Goal: Information Seeking & Learning: Learn about a topic

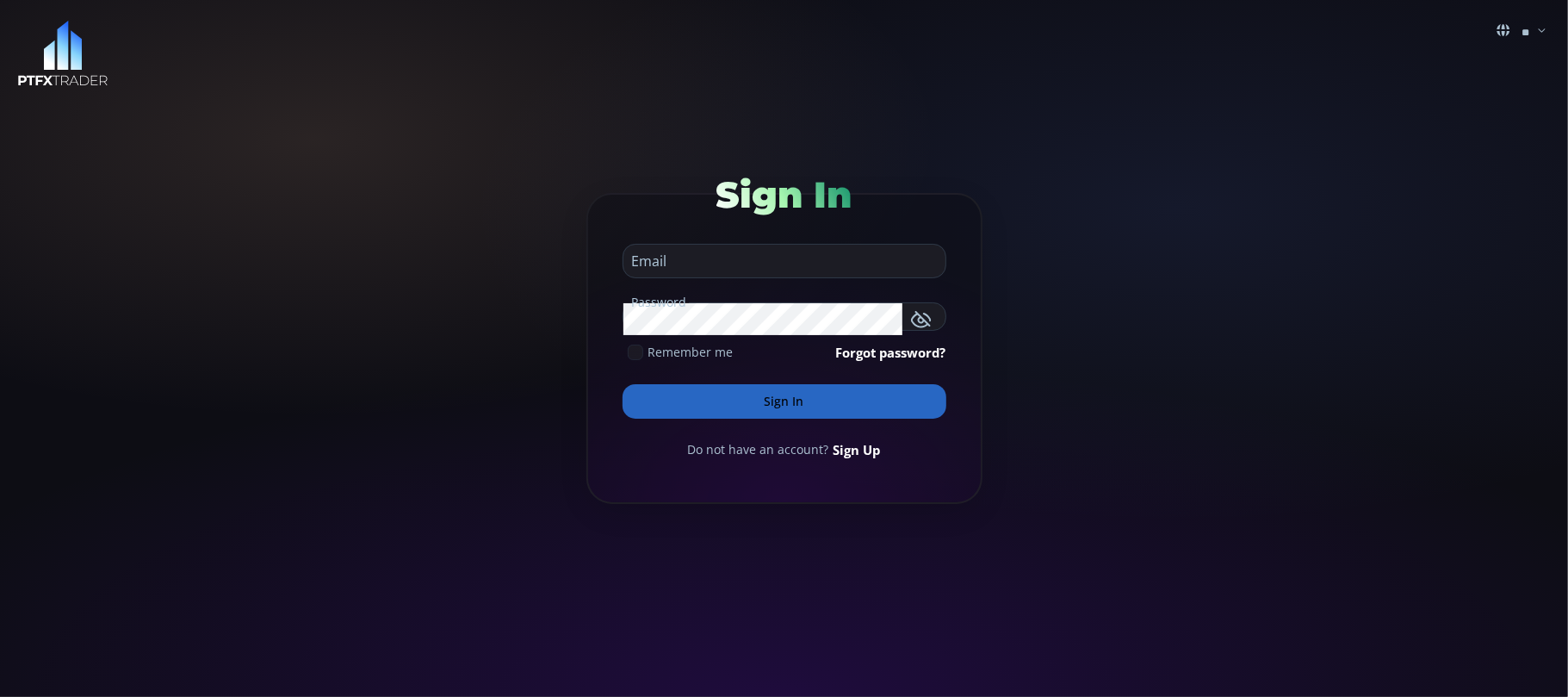
type input "**********"
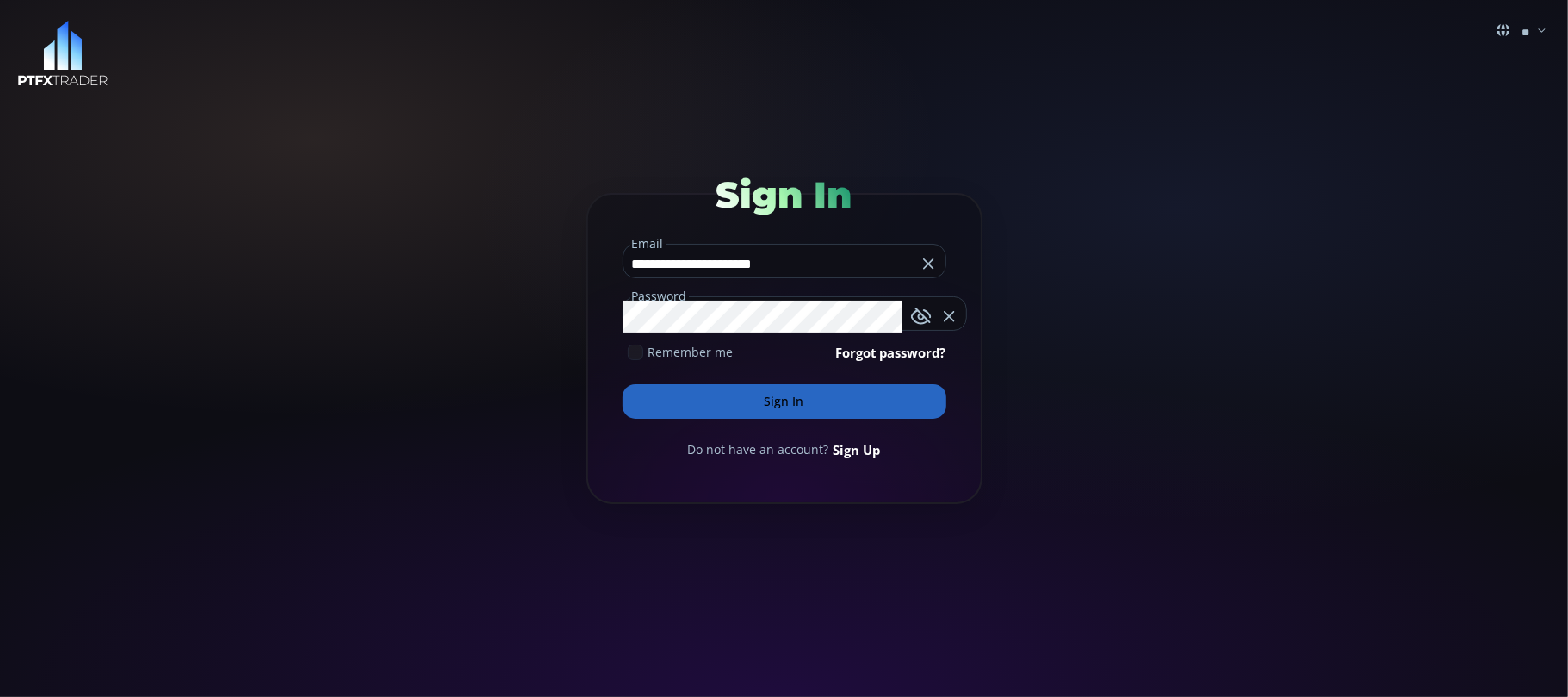
click at [841, 267] on input "**********" at bounding box center [769, 264] width 292 height 28
click at [792, 404] on button "Sign In" at bounding box center [784, 401] width 324 height 34
click at [778, 395] on button "Sign In" at bounding box center [784, 401] width 324 height 34
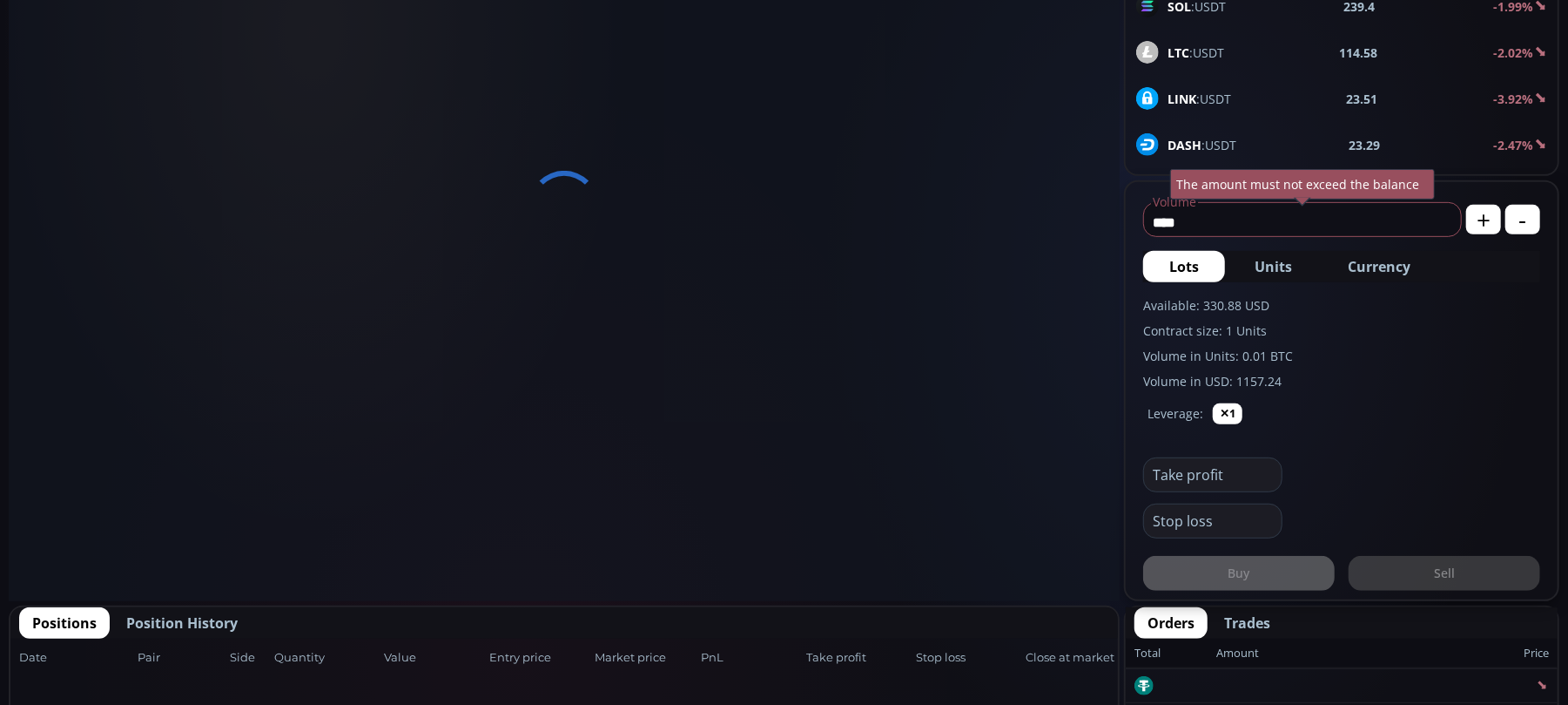
scroll to position [929, 0]
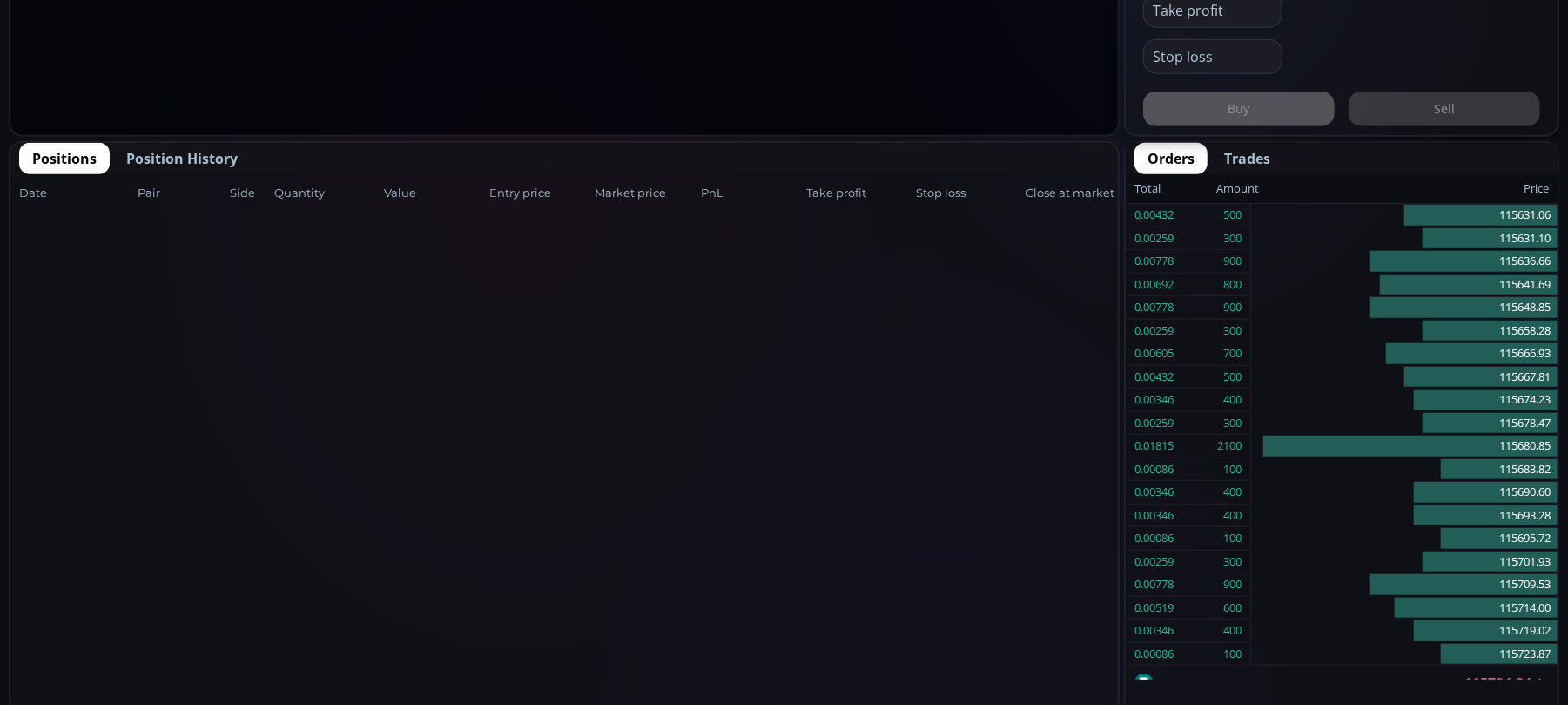
click at [63, 148] on span "Positions" at bounding box center [64, 158] width 65 height 21
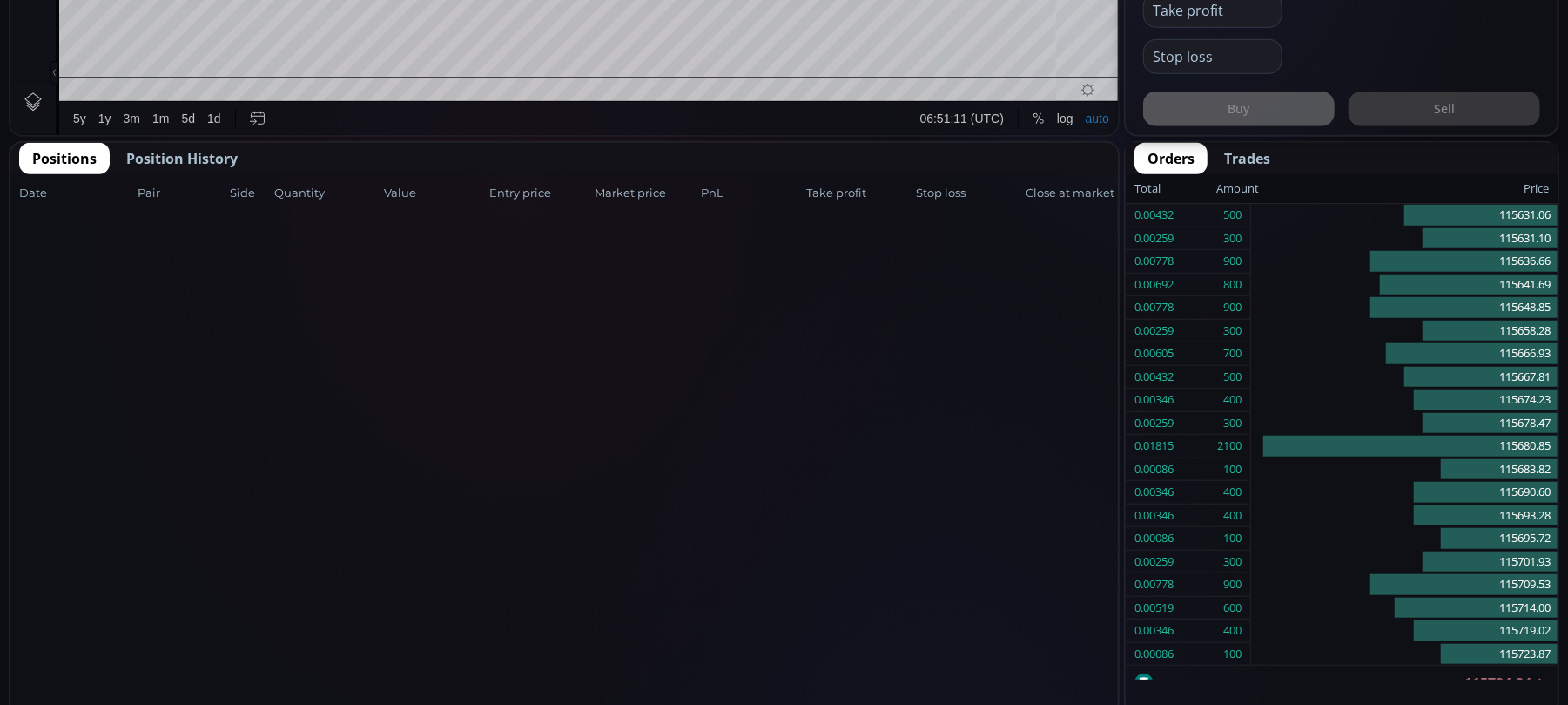
scroll to position [247, 0]
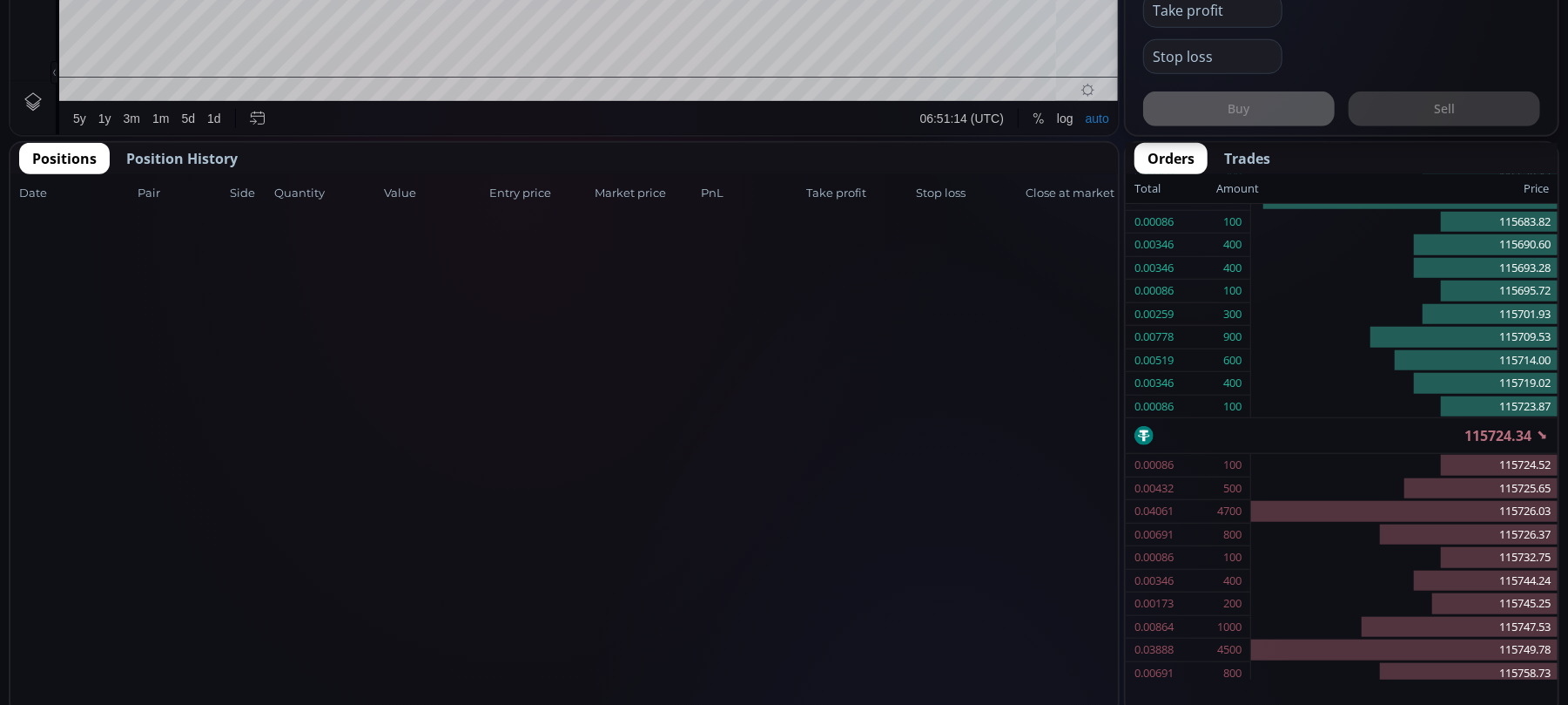
click at [47, 152] on span "Positions" at bounding box center [64, 158] width 65 height 21
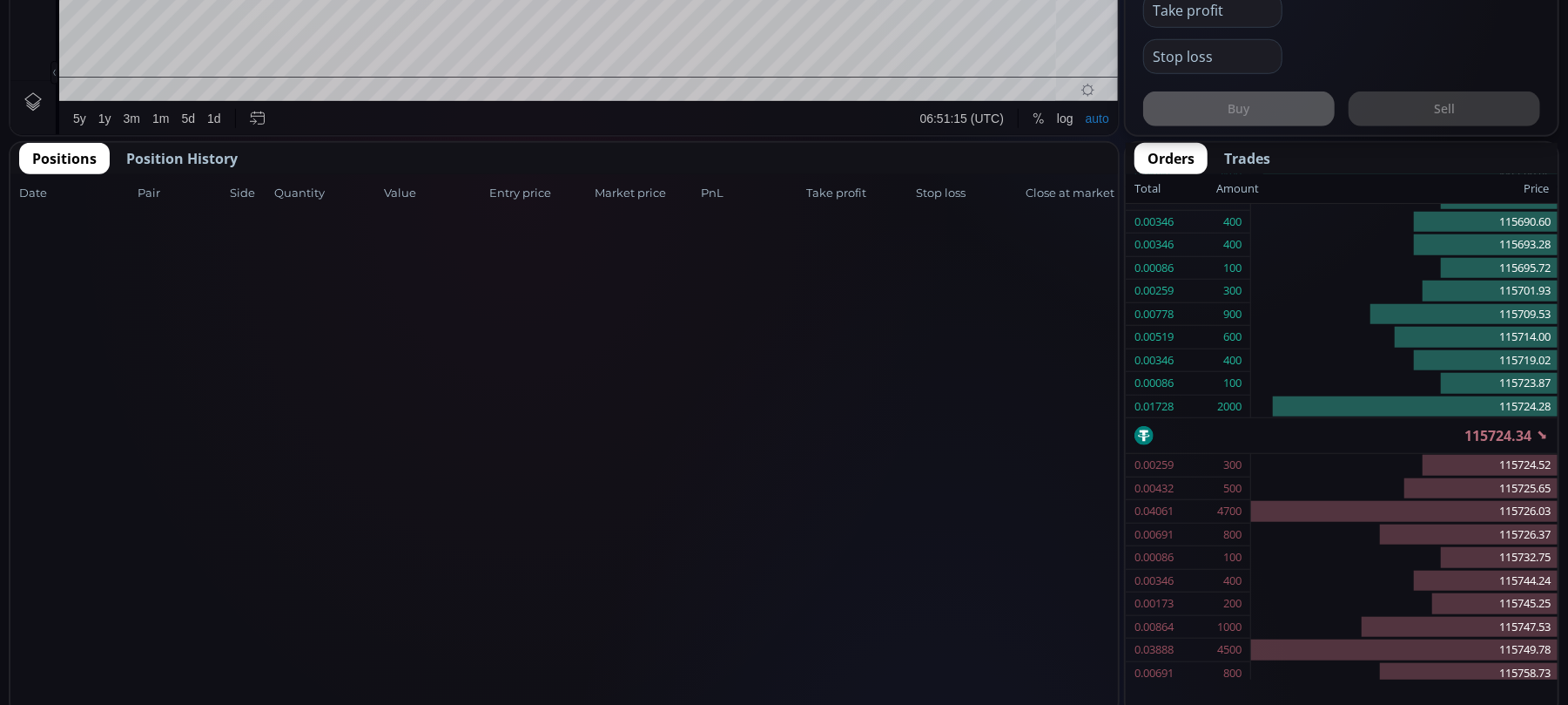
click at [153, 148] on span "Position History" at bounding box center [182, 158] width 111 height 21
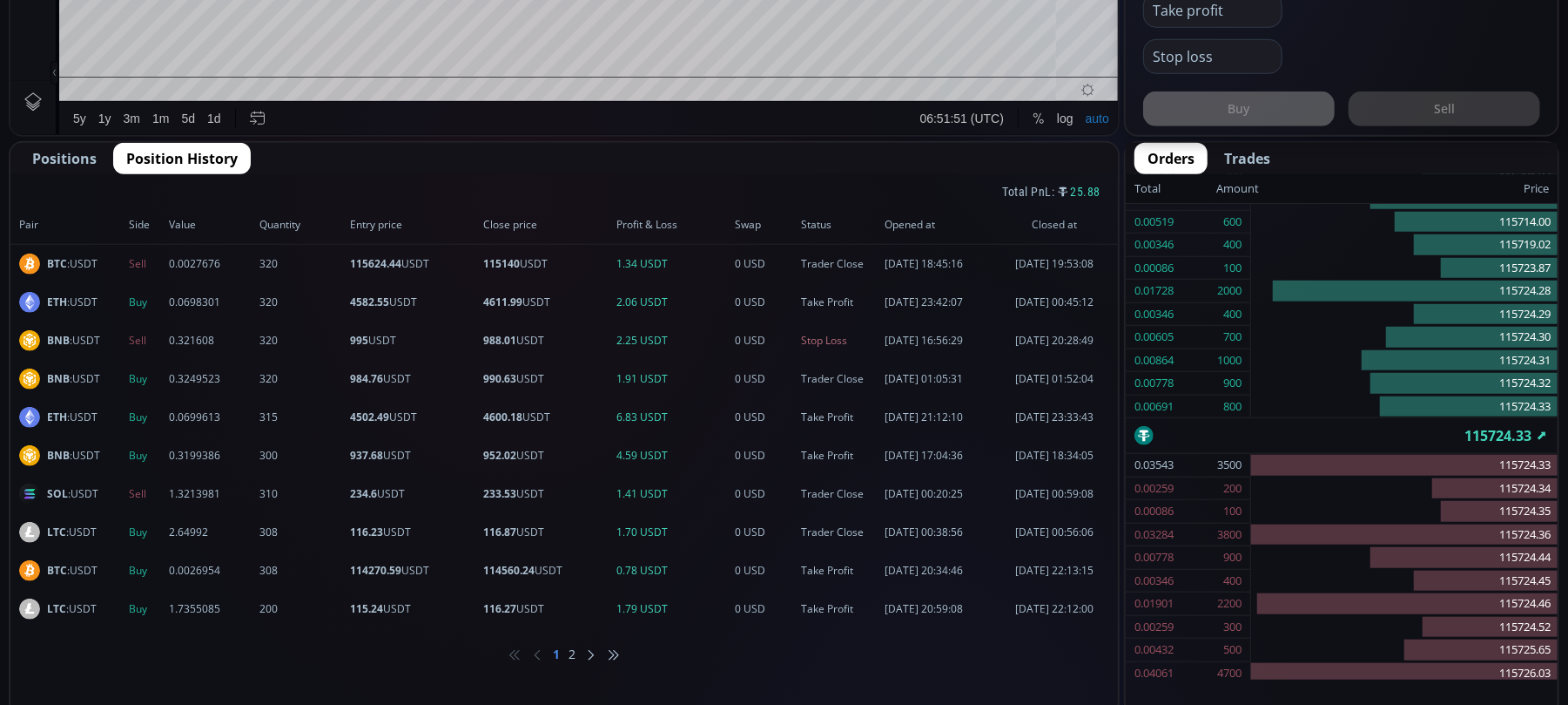
click at [77, 148] on span "Positions" at bounding box center [64, 158] width 65 height 21
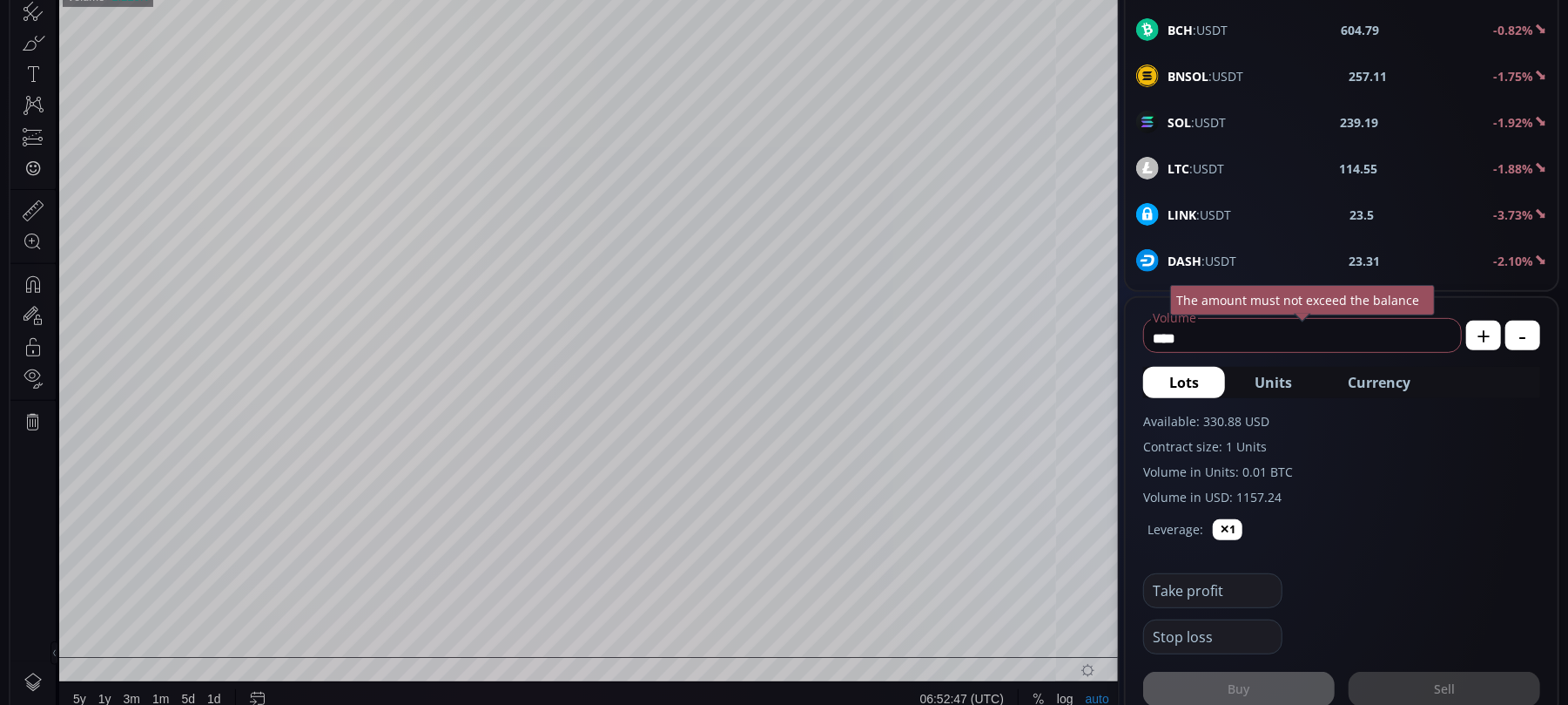
scroll to position [232, 0]
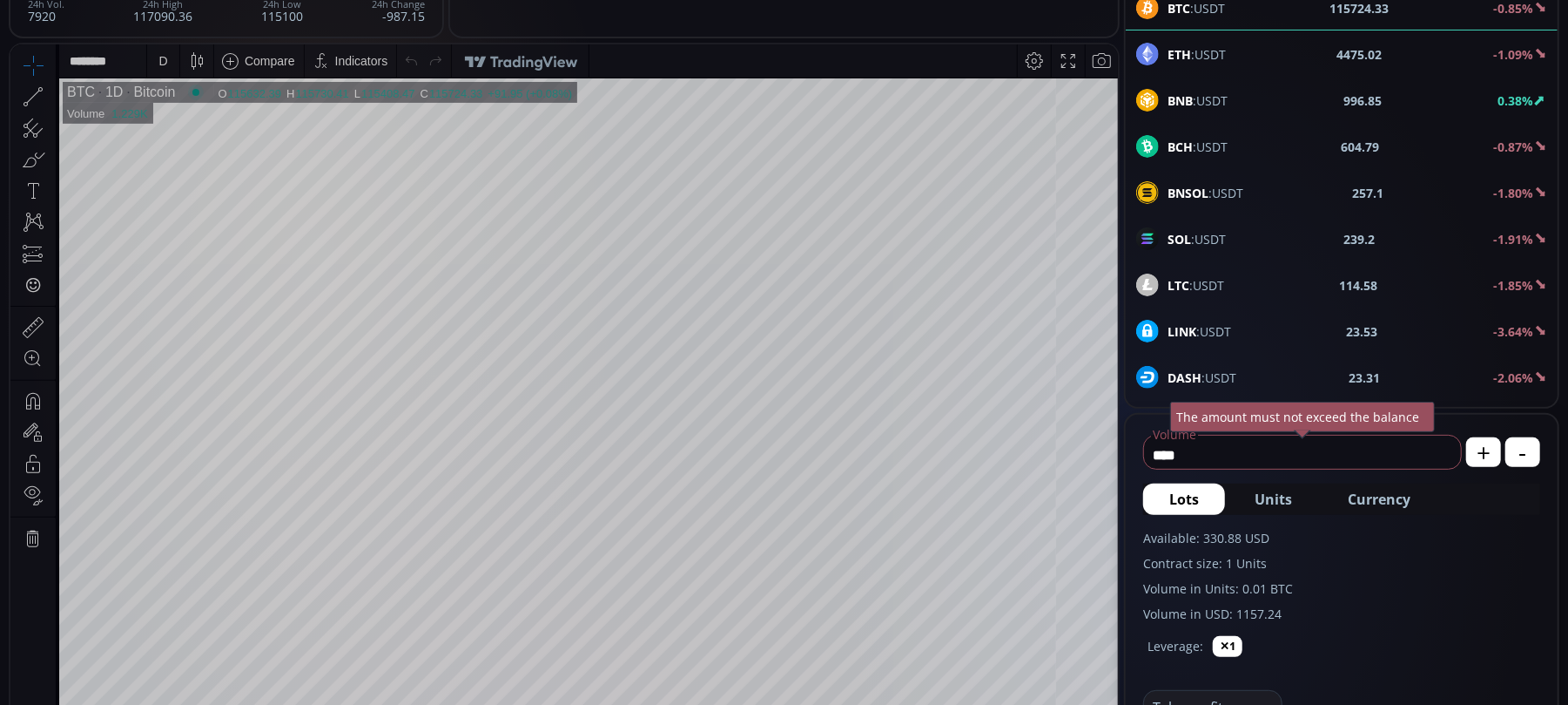
click at [1230, 95] on div "BNB :USDT 996.85 0.38%" at bounding box center [1342, 100] width 411 height 23
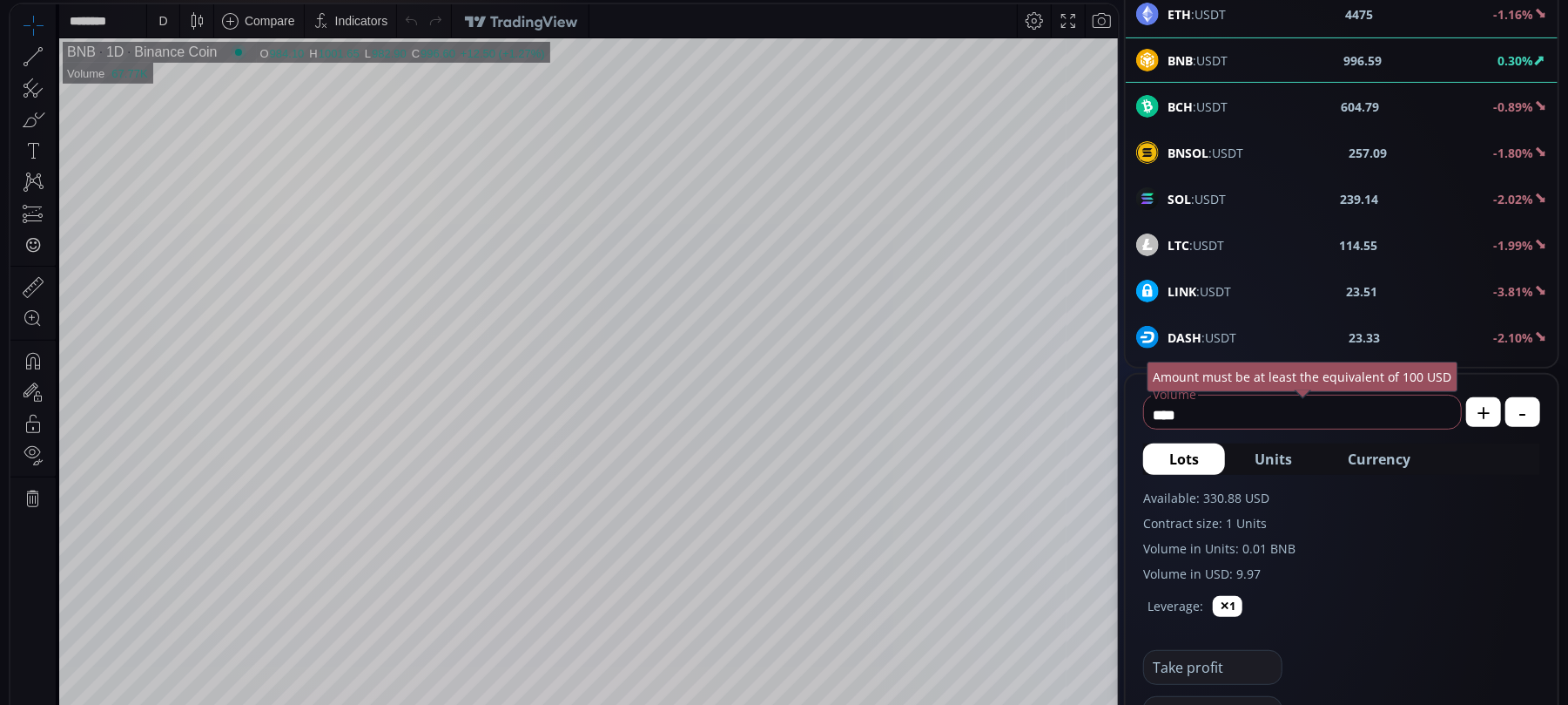
scroll to position [232, 0]
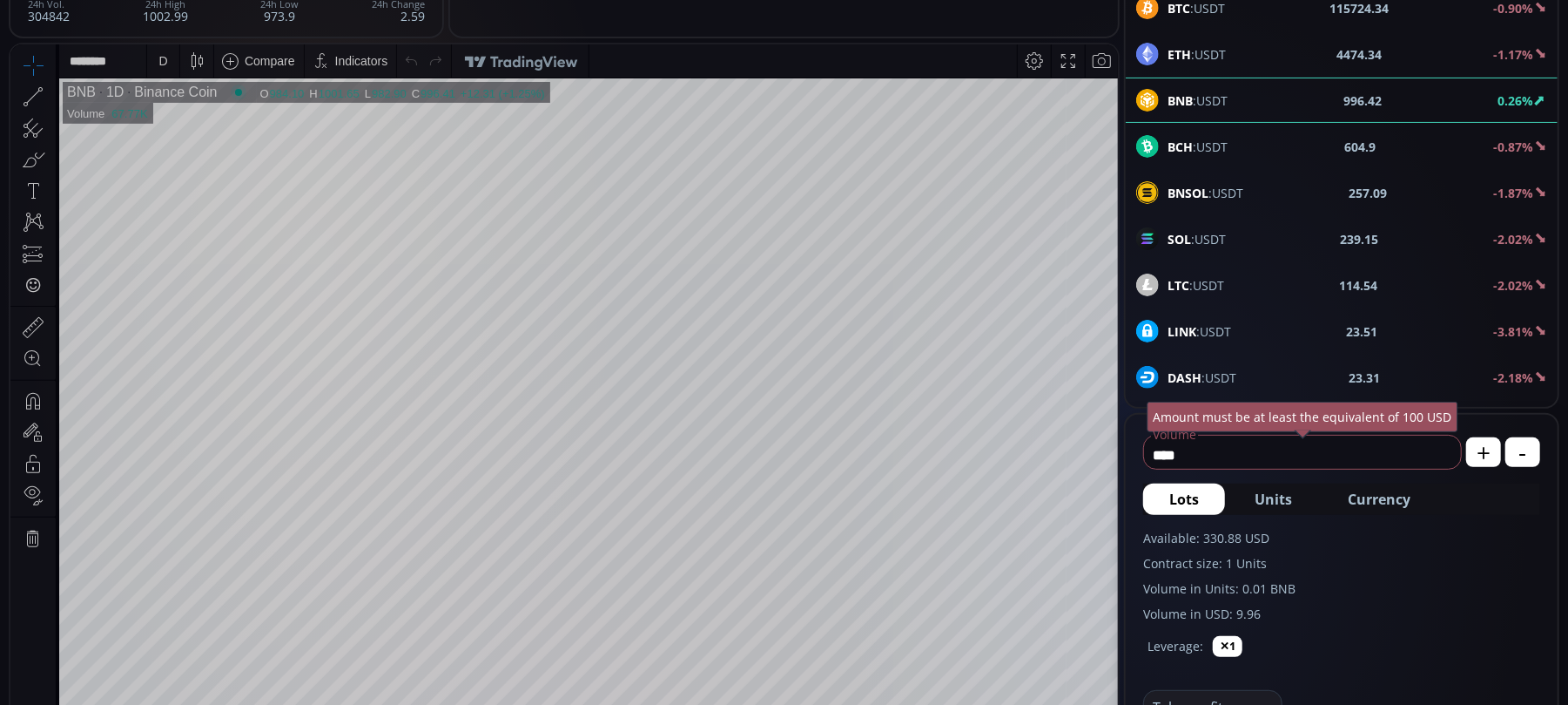
click at [188, 52] on icon at bounding box center [196, 59] width 25 height 25
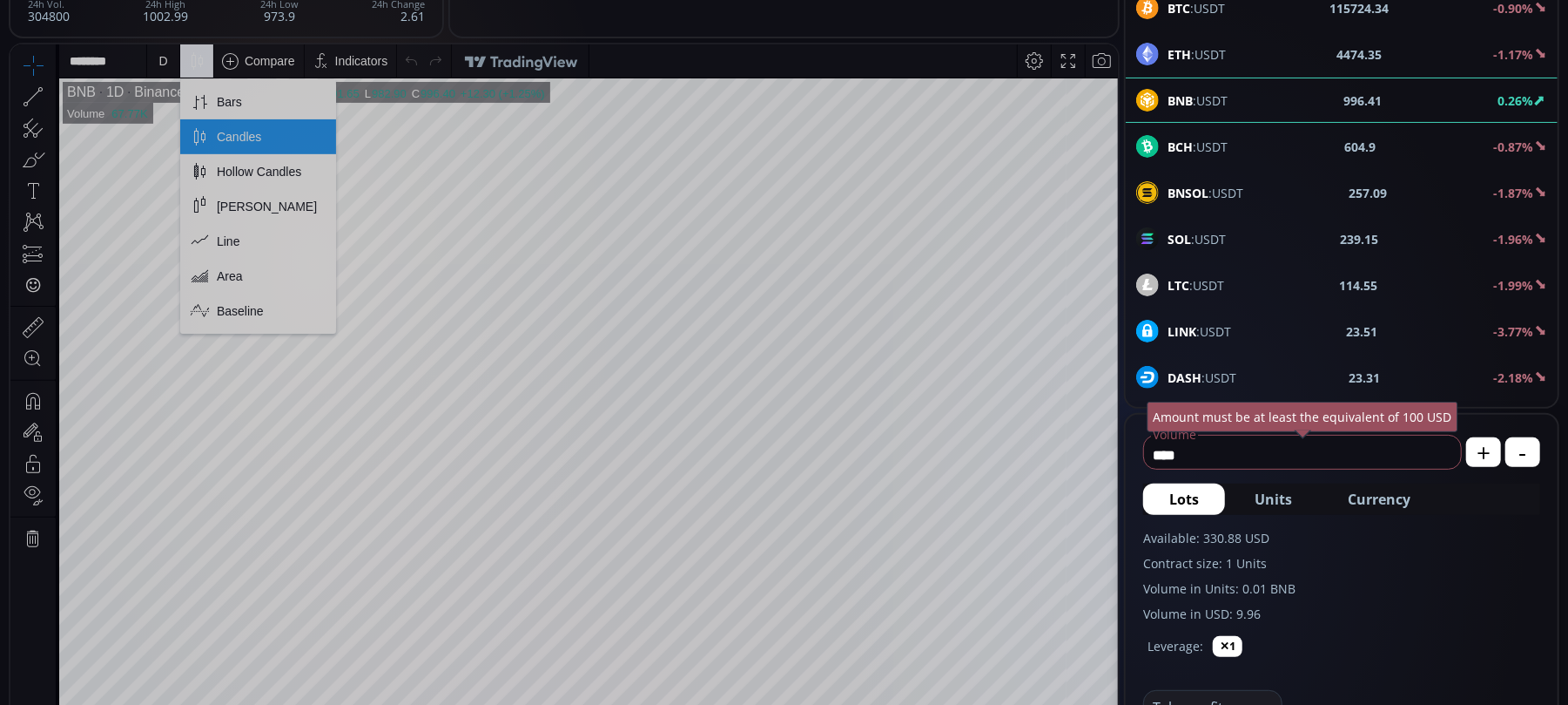
click at [222, 99] on div "Bars" at bounding box center [229, 100] width 26 height 14
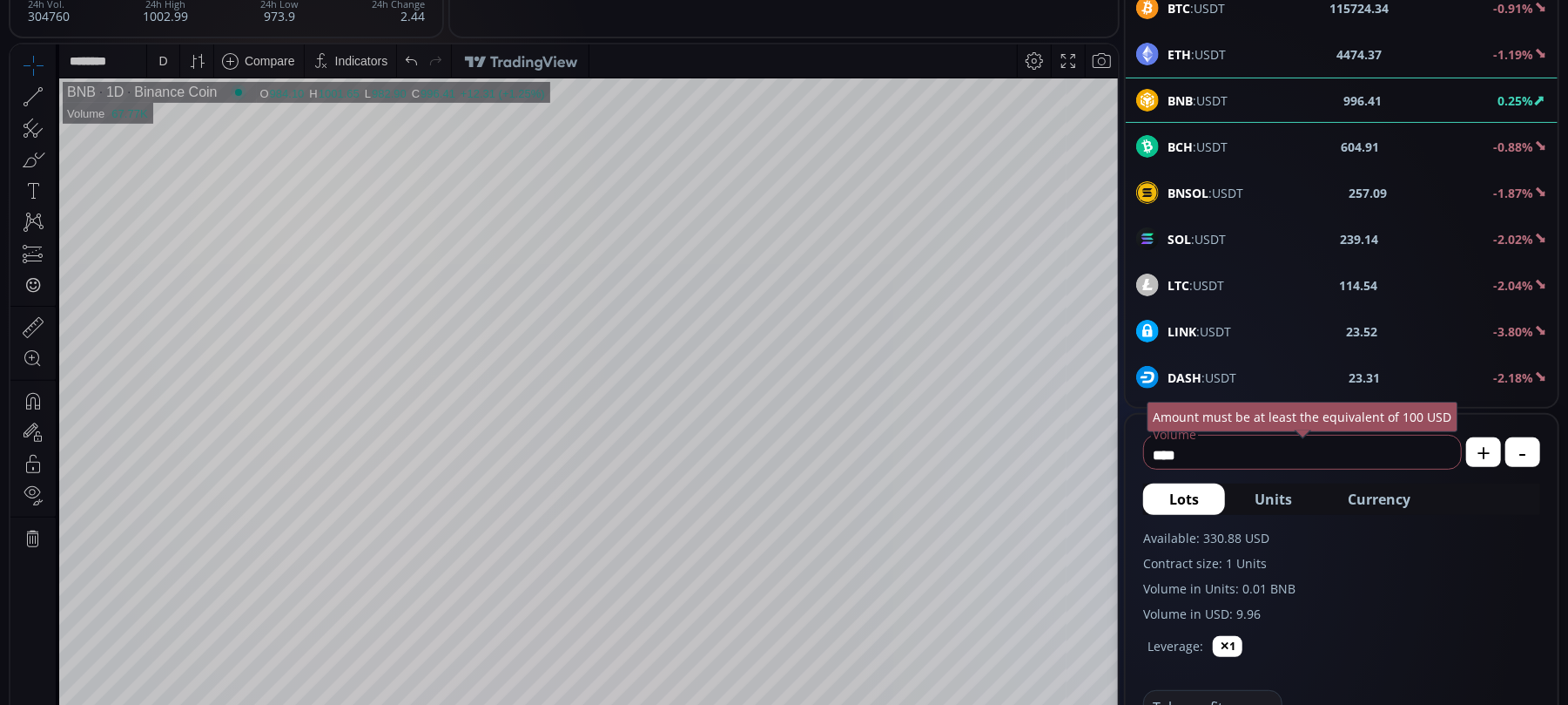
click at [52, 93] on icon at bounding box center [51, 96] width 4 height 6
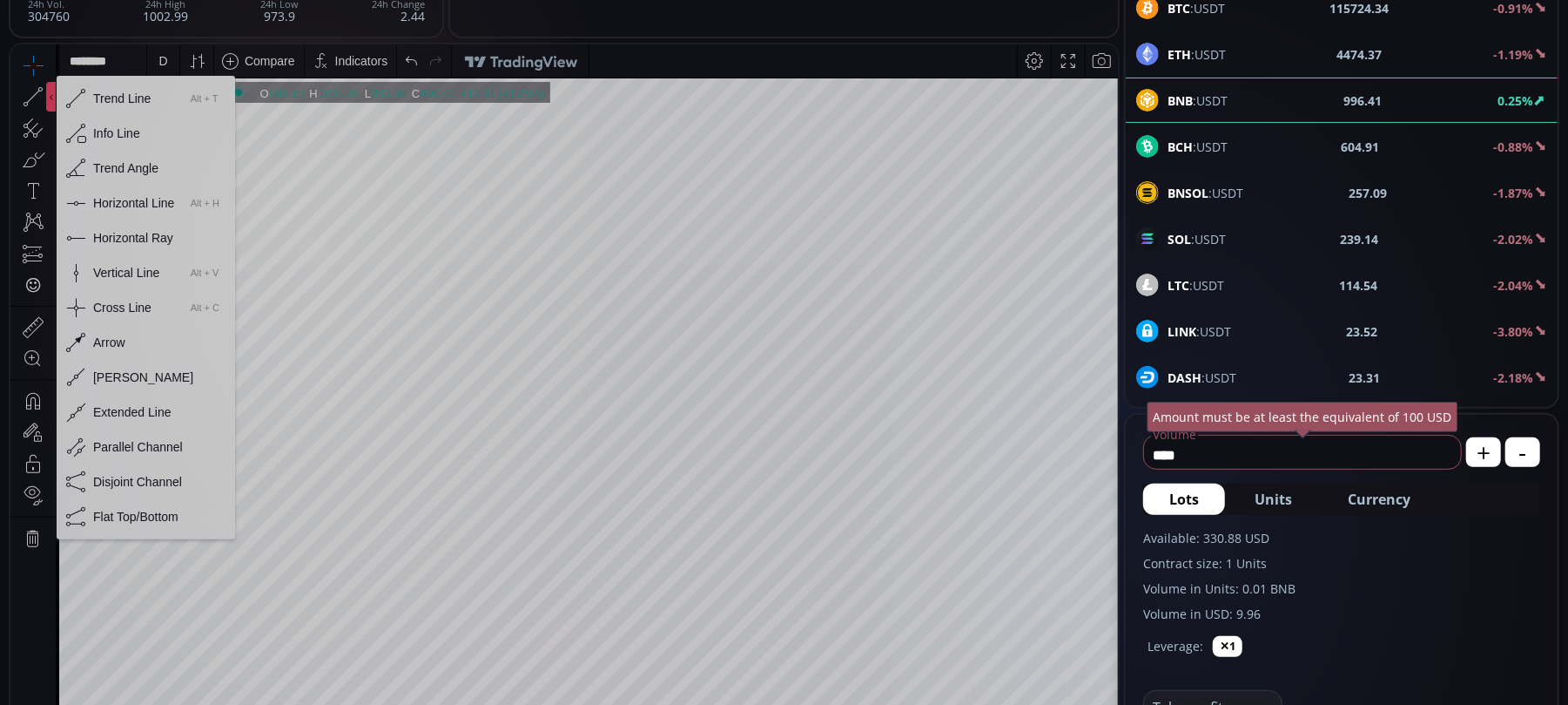
click at [110, 198] on div "Horizontal Line" at bounding box center [133, 202] width 81 height 14
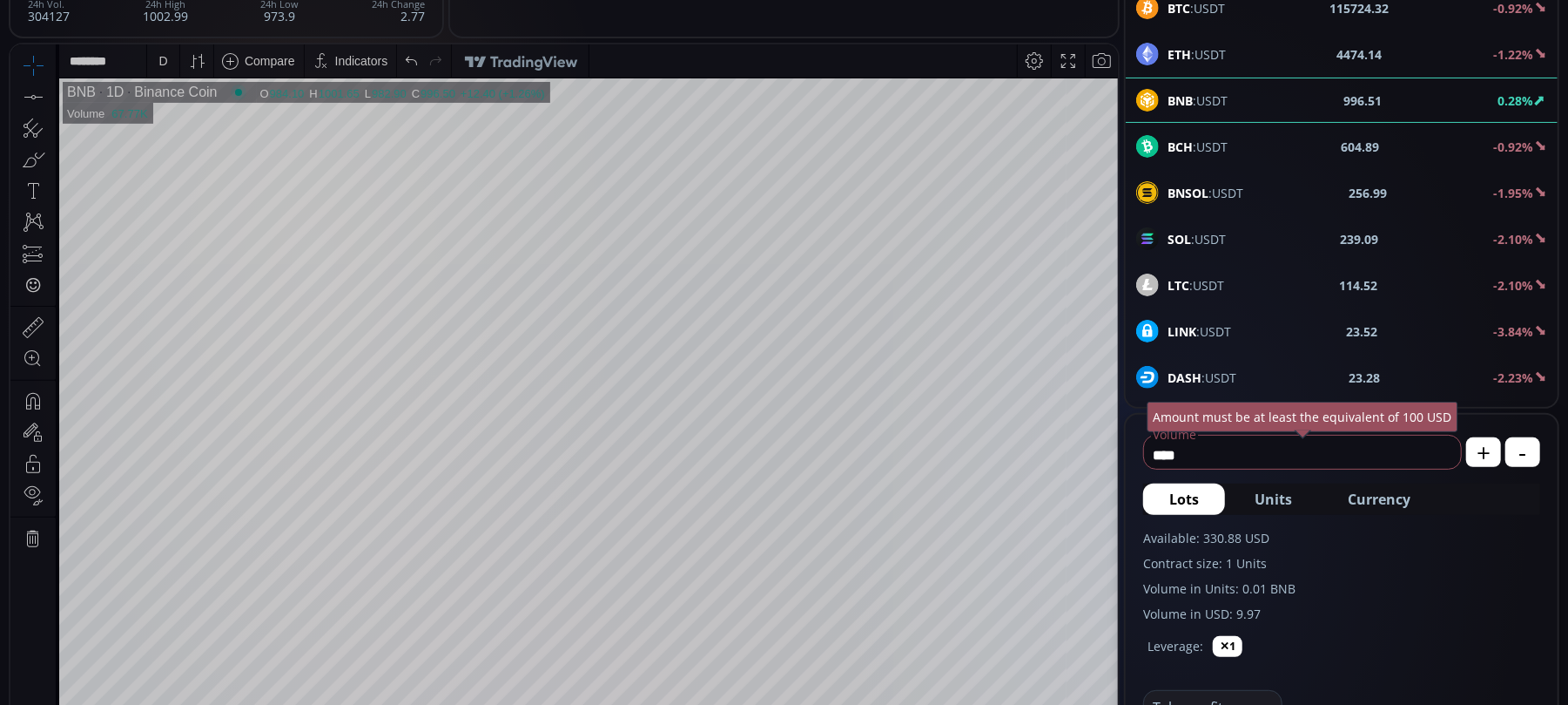
click at [54, 94] on div at bounding box center [51, 96] width 9 height 29
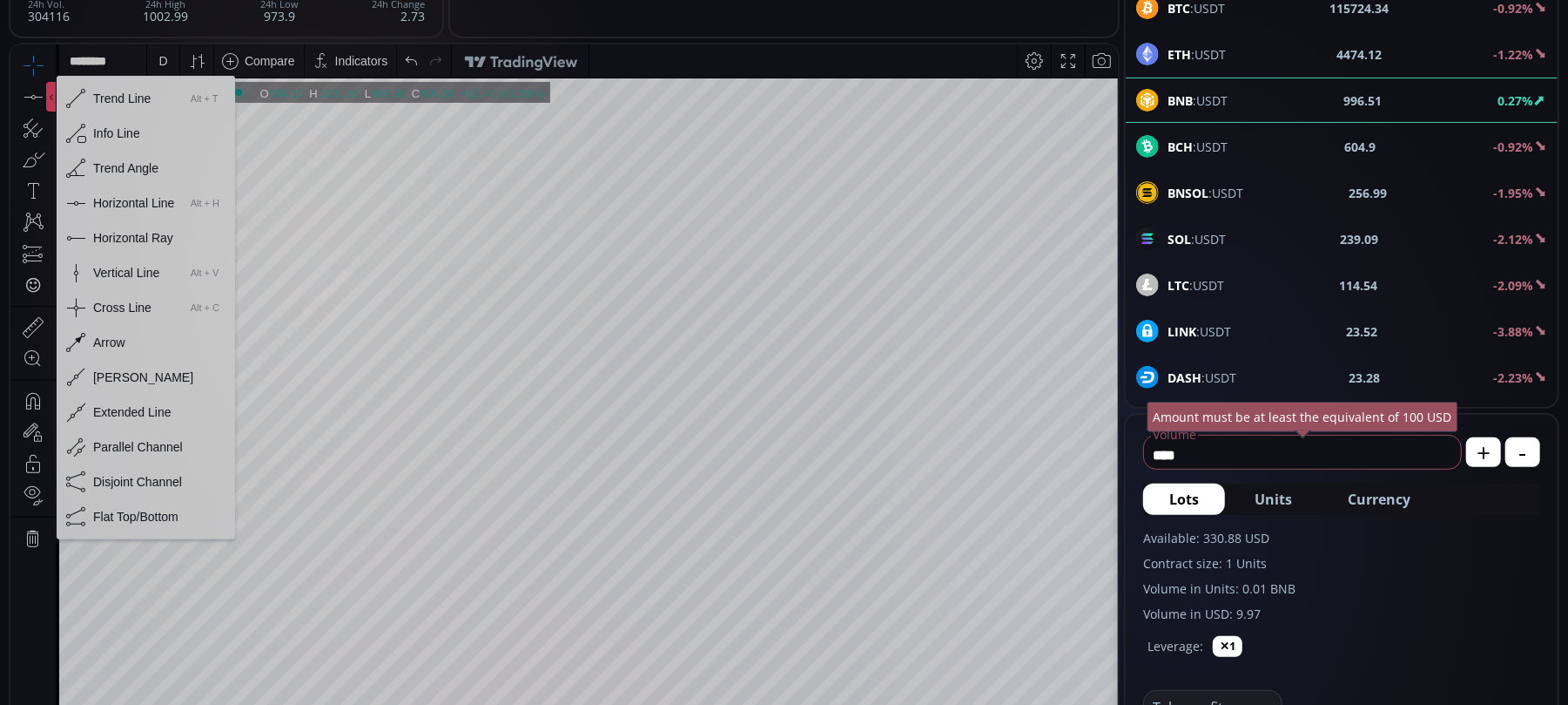
click at [104, 208] on div "Horizontal Line" at bounding box center [133, 202] width 81 height 14
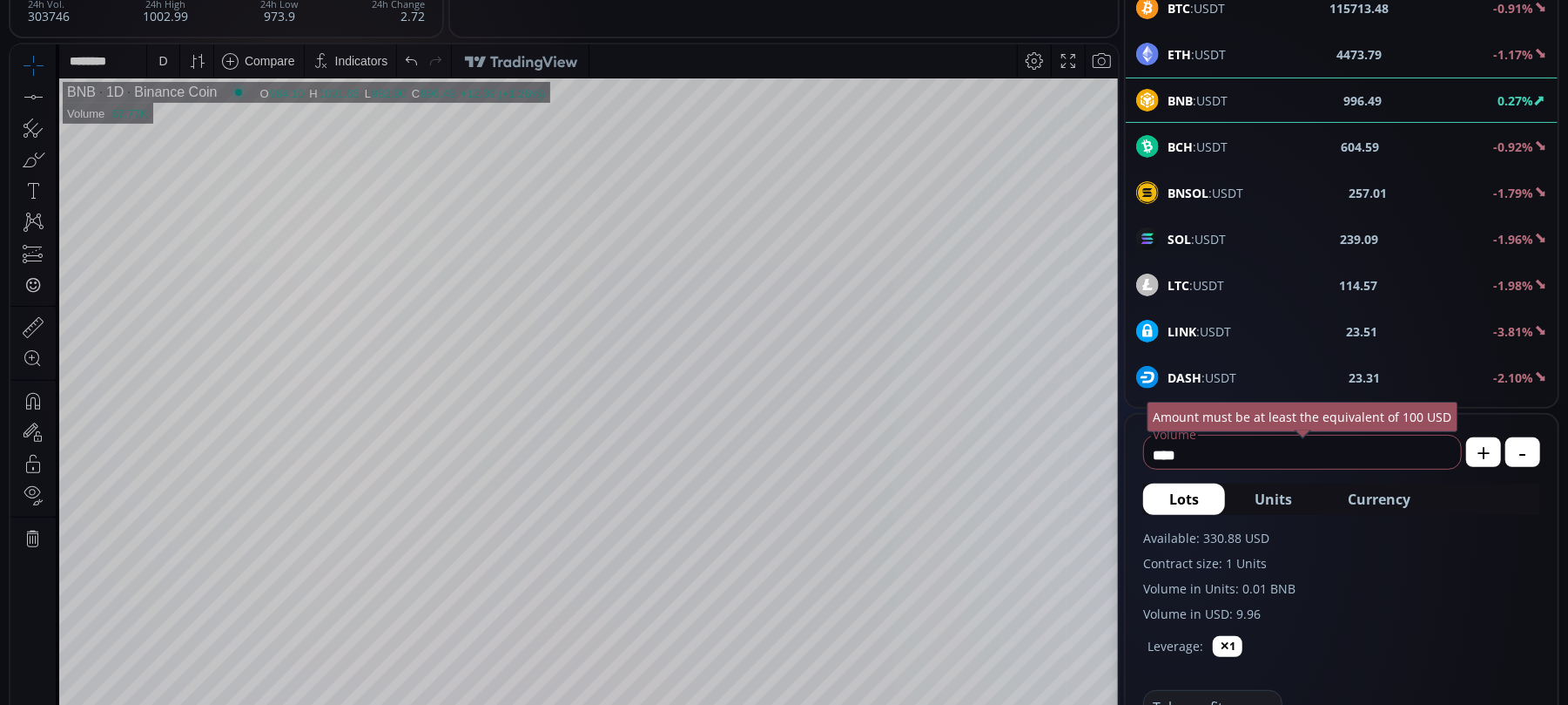
click at [169, 58] on div "D" at bounding box center [163, 60] width 15 height 33
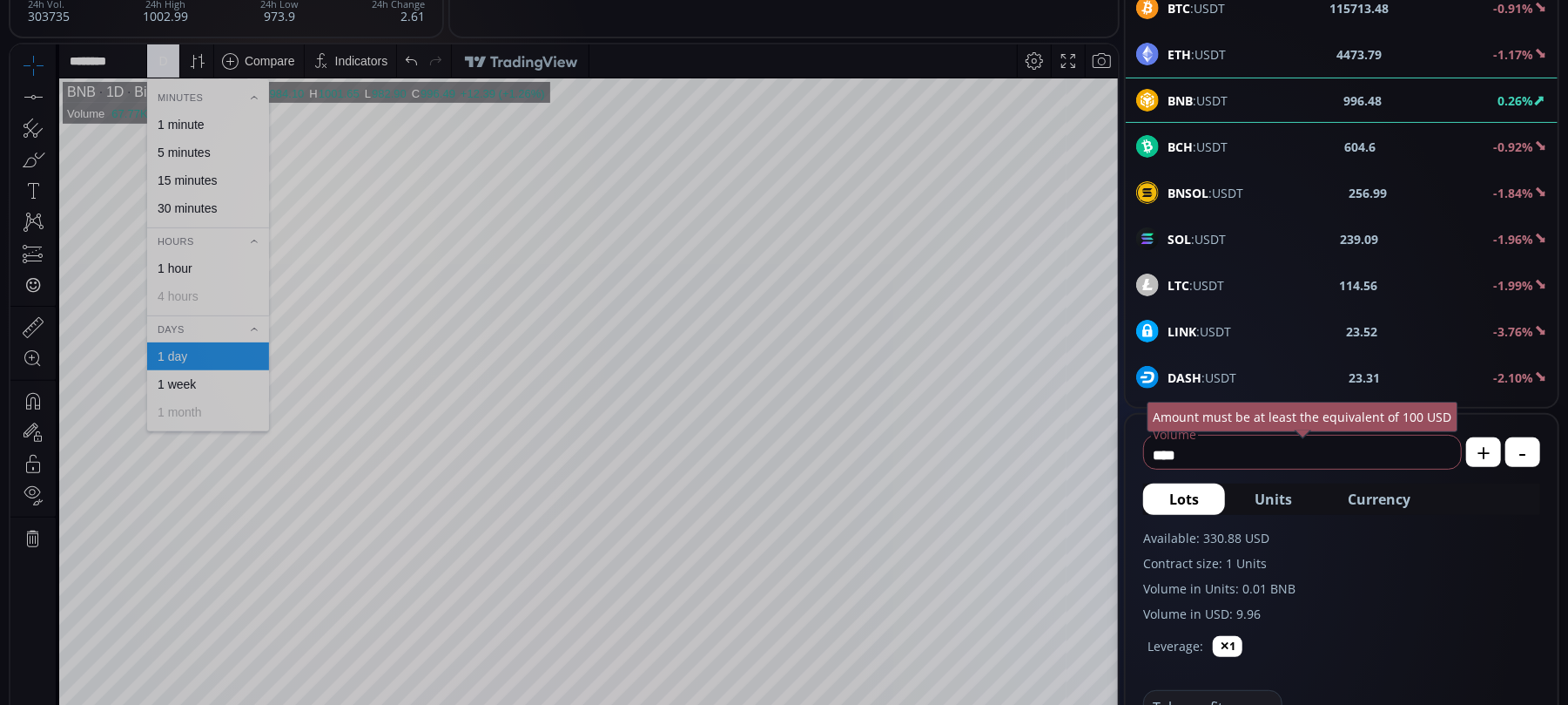
click at [190, 262] on div "1 hour" at bounding box center [175, 267] width 35 height 14
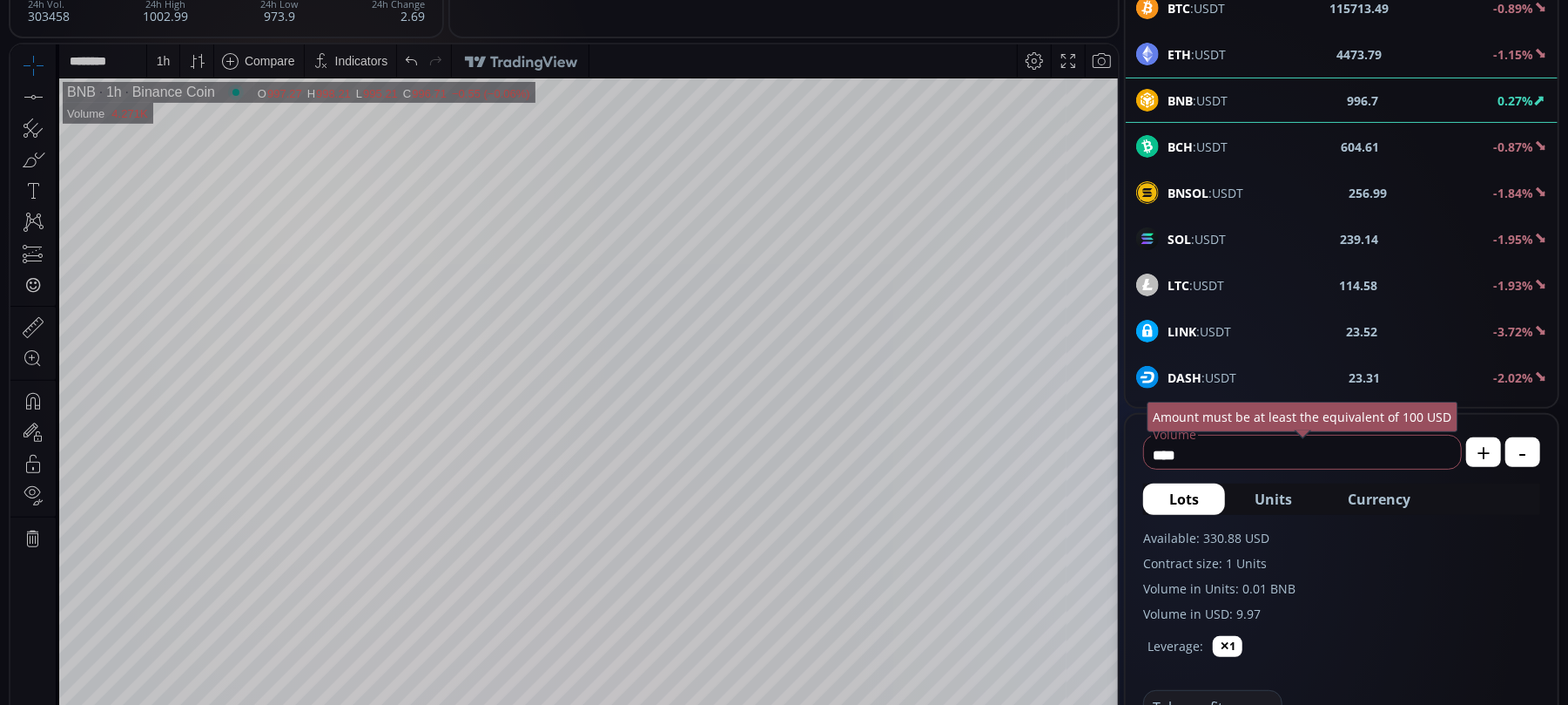
click at [174, 66] on div "1 h" at bounding box center [162, 60] width 32 height 33
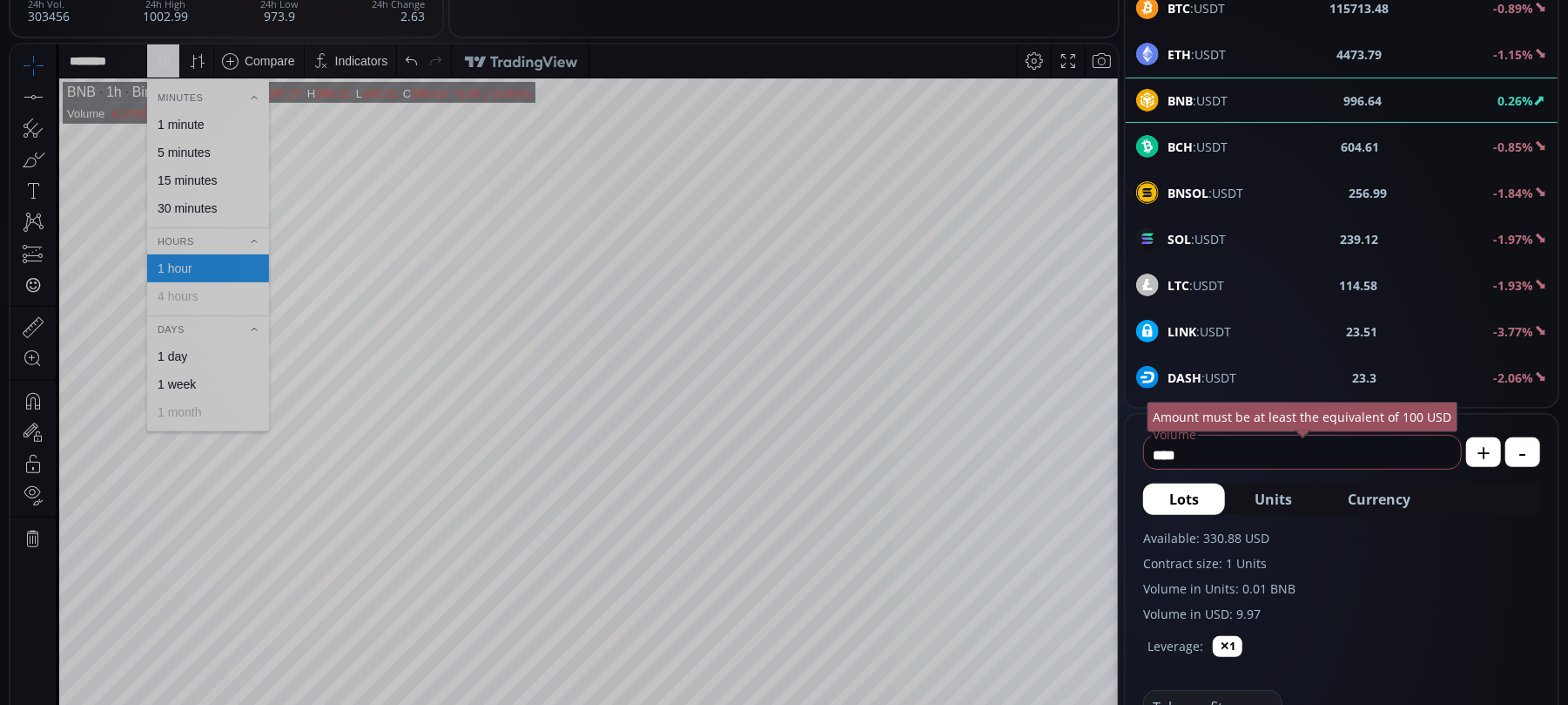
click at [52, 94] on icon at bounding box center [51, 96] width 4 height 6
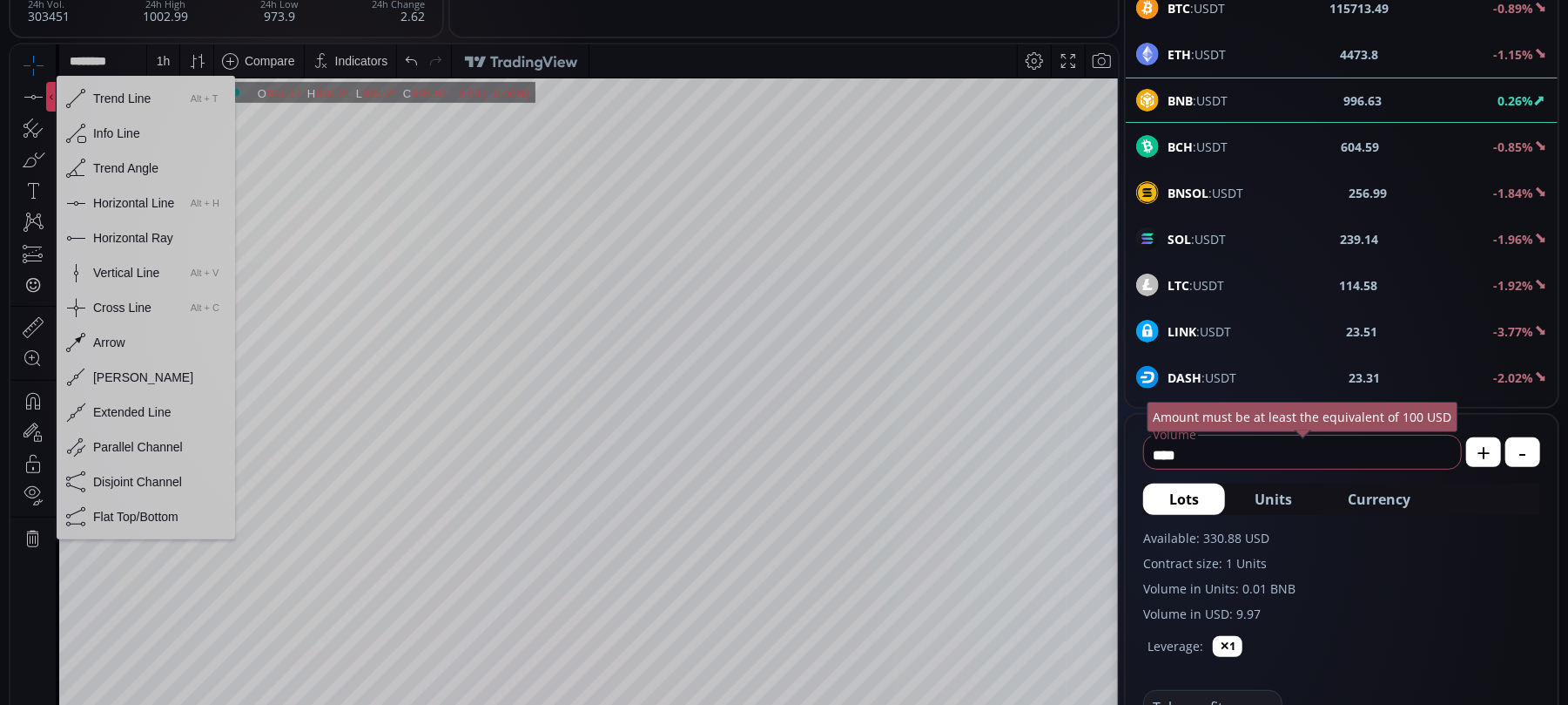
click at [101, 205] on div "Horizontal Line" at bounding box center [133, 202] width 81 height 14
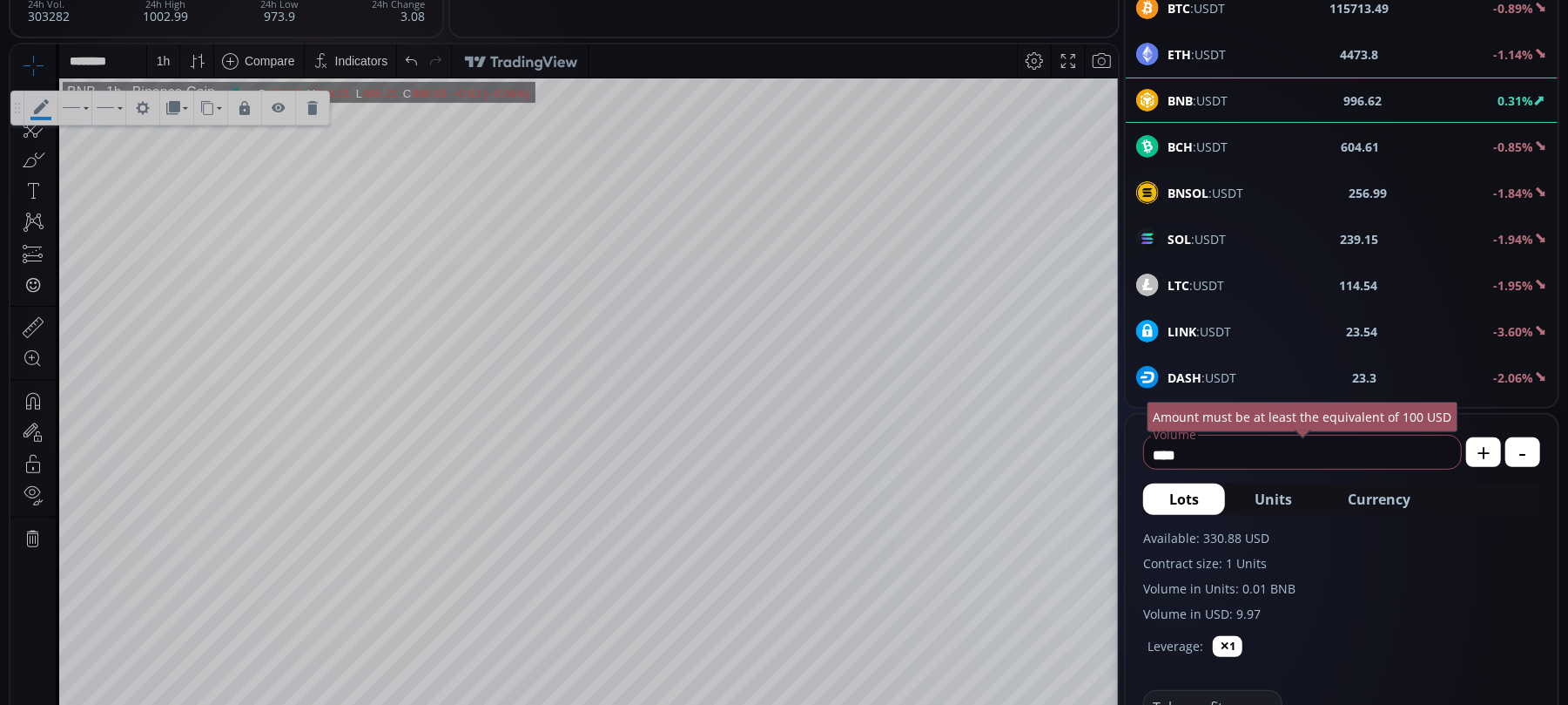
click at [169, 49] on div "1 h" at bounding box center [163, 60] width 15 height 33
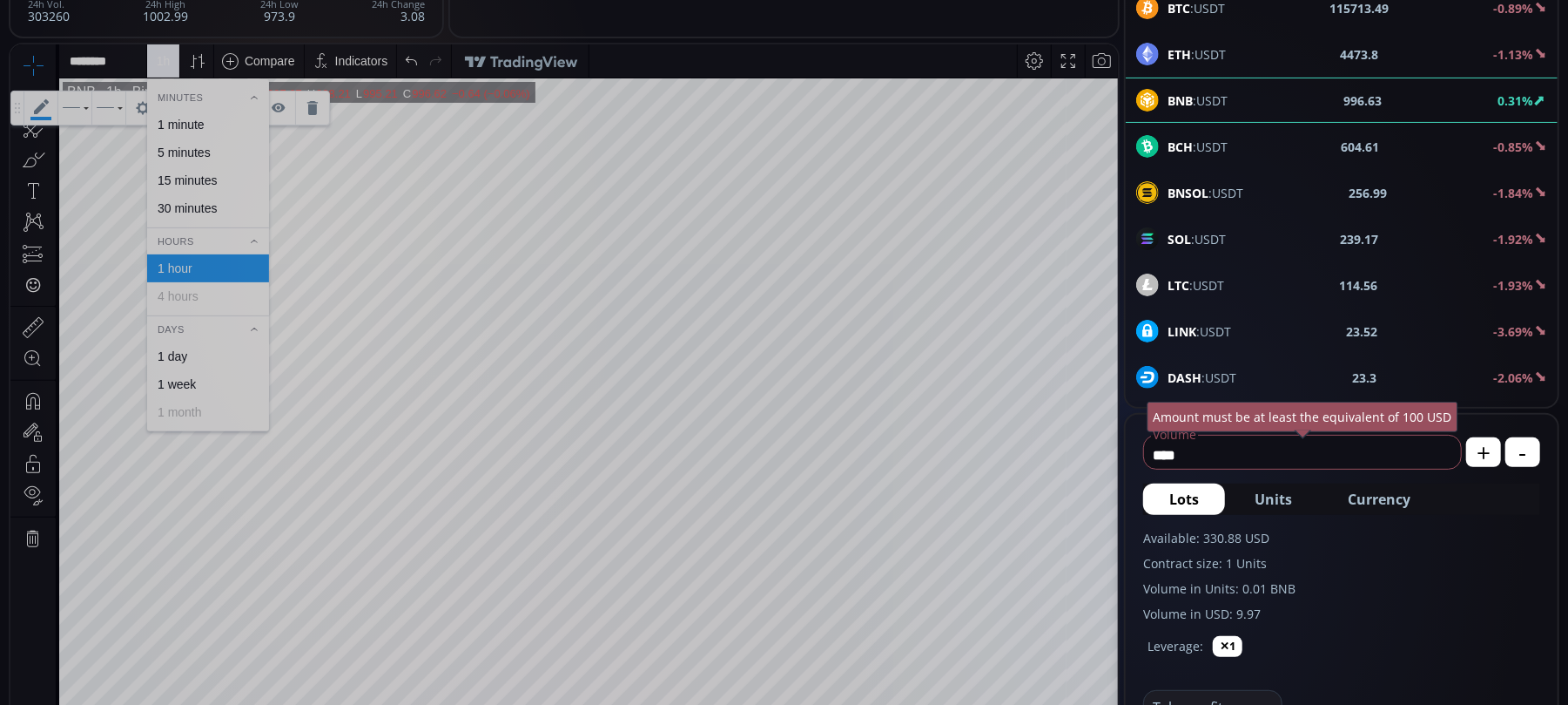
click at [169, 205] on div "30 minutes" at bounding box center [187, 206] width 59 height 14
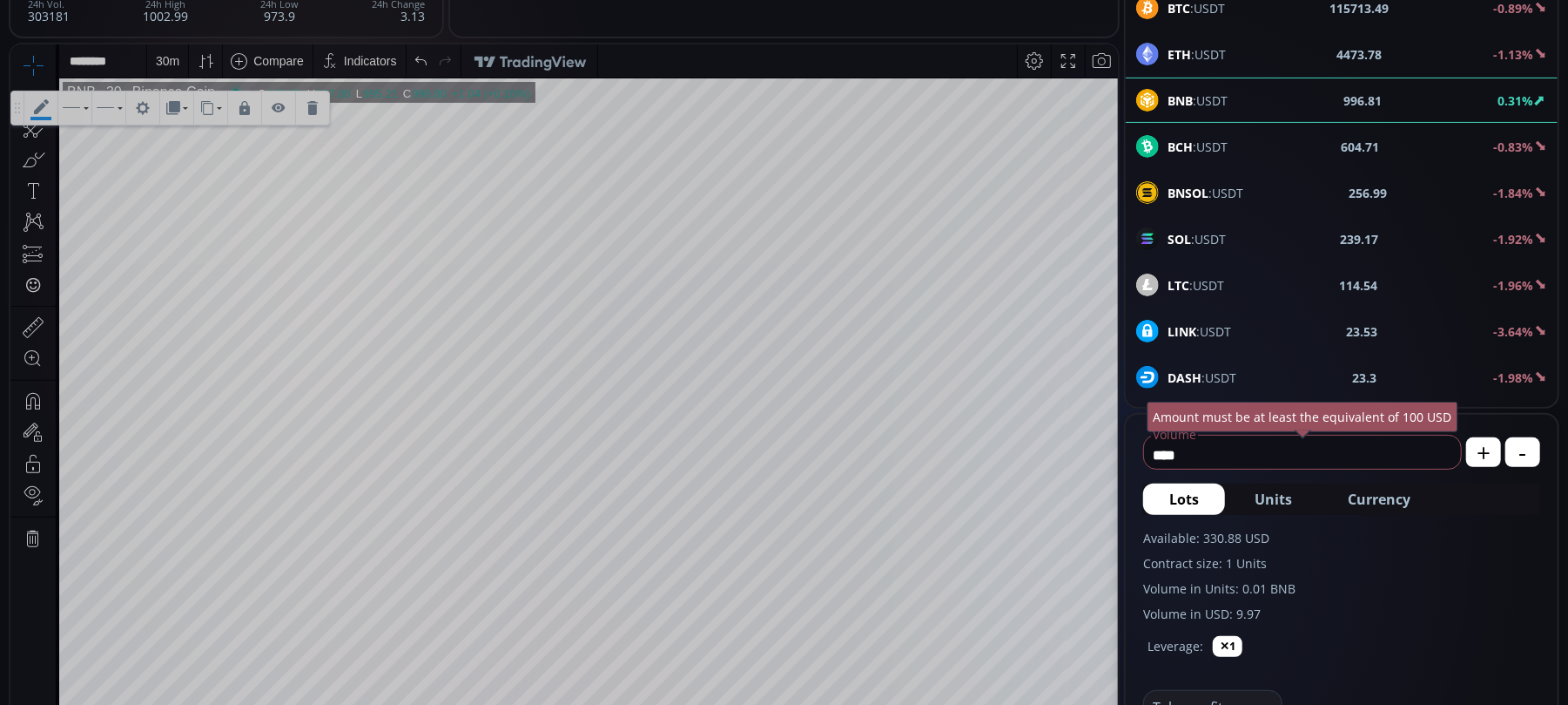
click at [166, 59] on div "30 m" at bounding box center [168, 59] width 24 height 14
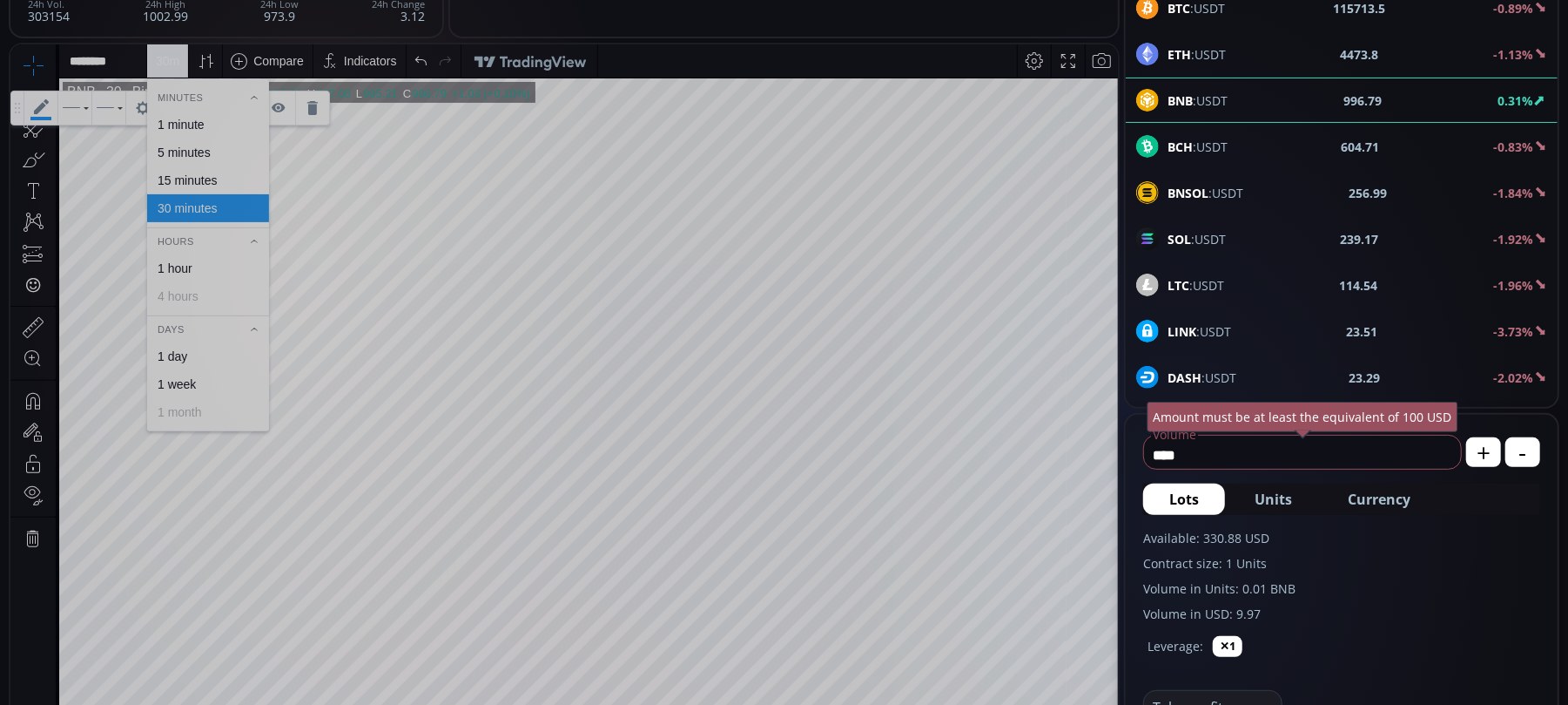
click at [193, 145] on div "5 minutes" at bounding box center [184, 151] width 53 height 14
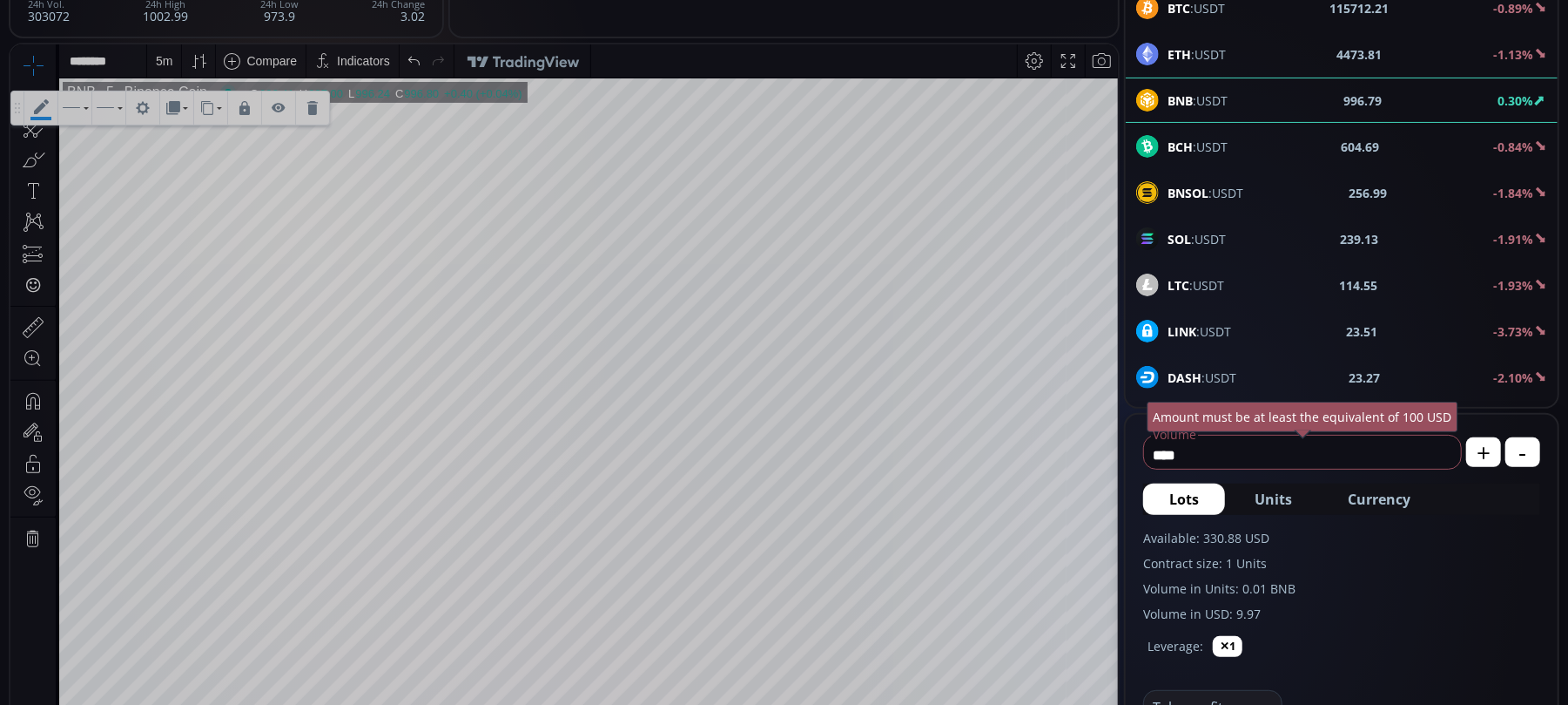
click at [157, 53] on div "5 m" at bounding box center [164, 59] width 16 height 14
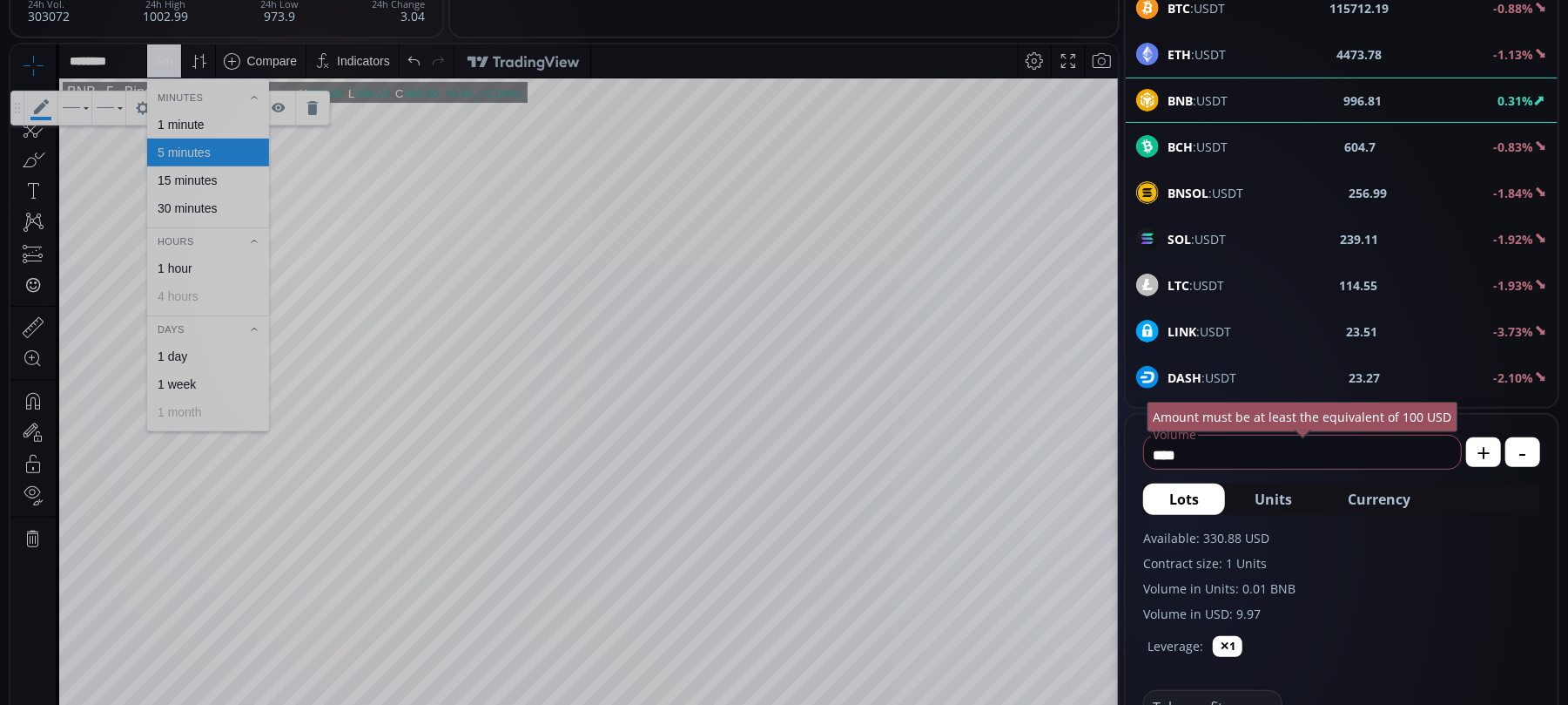
click at [176, 122] on div "1 minute" at bounding box center [182, 123] width 47 height 14
